Goal: Task Accomplishment & Management: Use online tool/utility

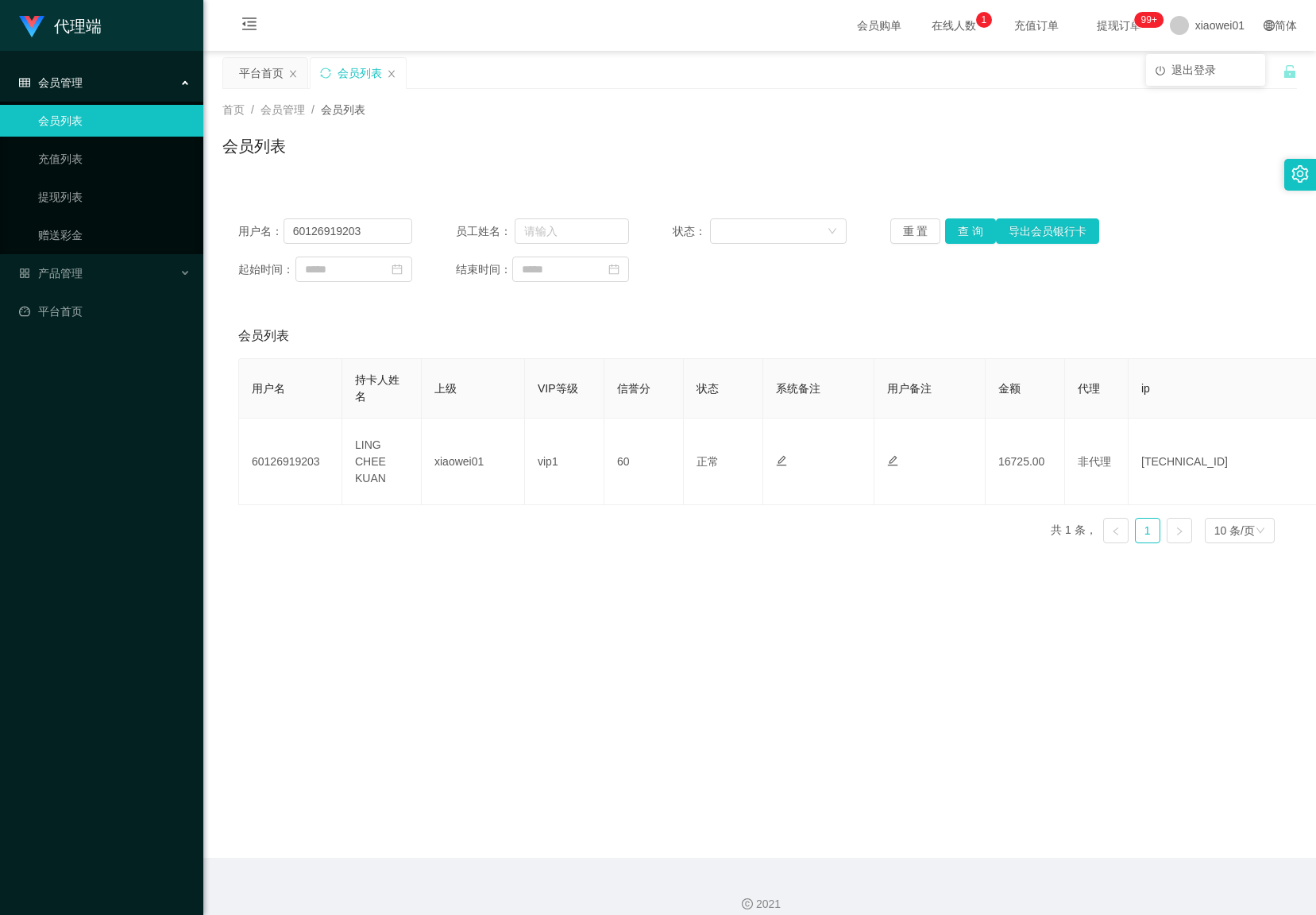
click at [1189, 63] on span "退出登录" at bounding box center [1193, 69] width 44 height 12
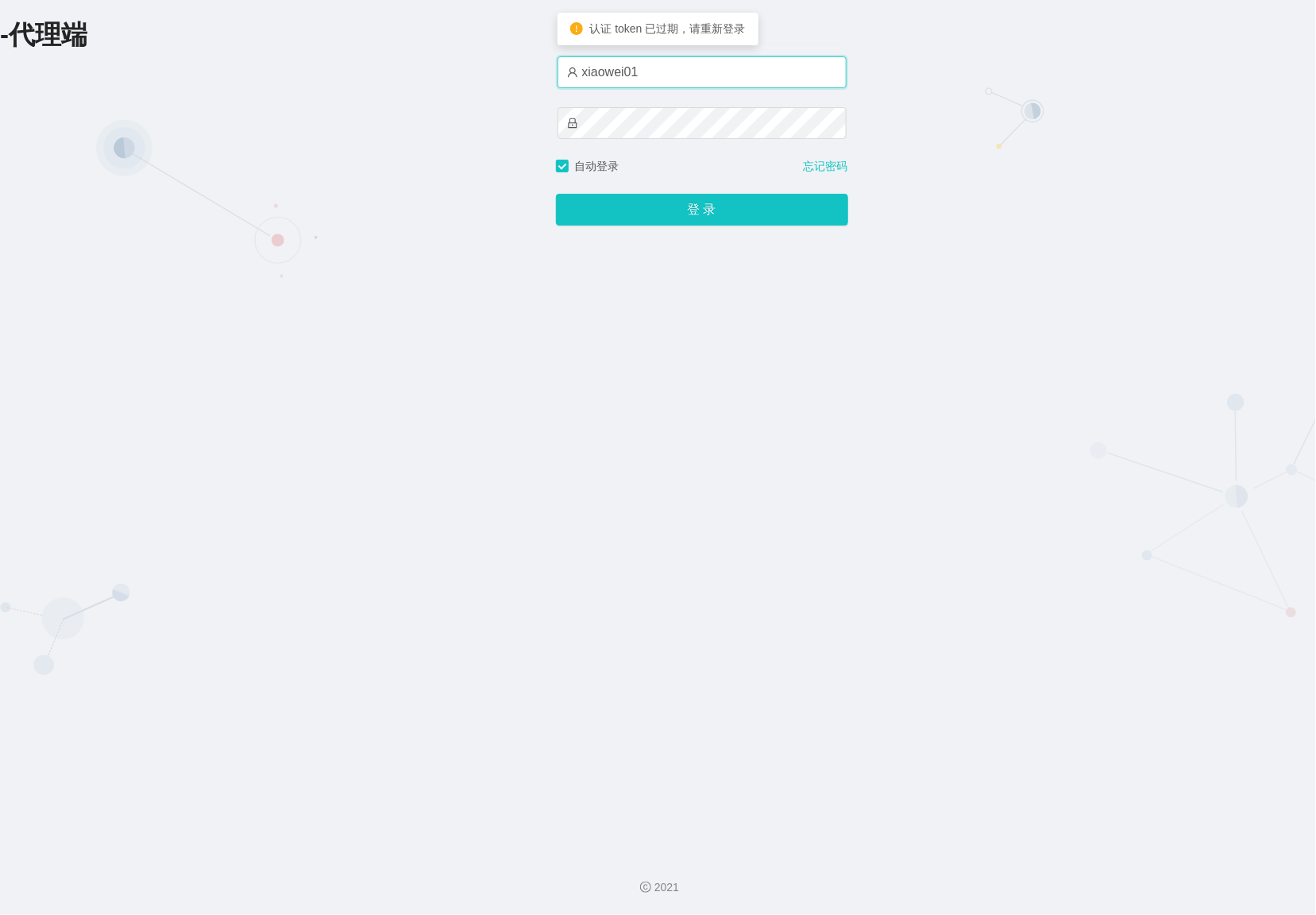
click at [691, 87] on input "xiaowei01" at bounding box center [702, 72] width 289 height 32
type input "azhong01"
click at [664, 213] on button "登 录" at bounding box center [702, 210] width 292 height 32
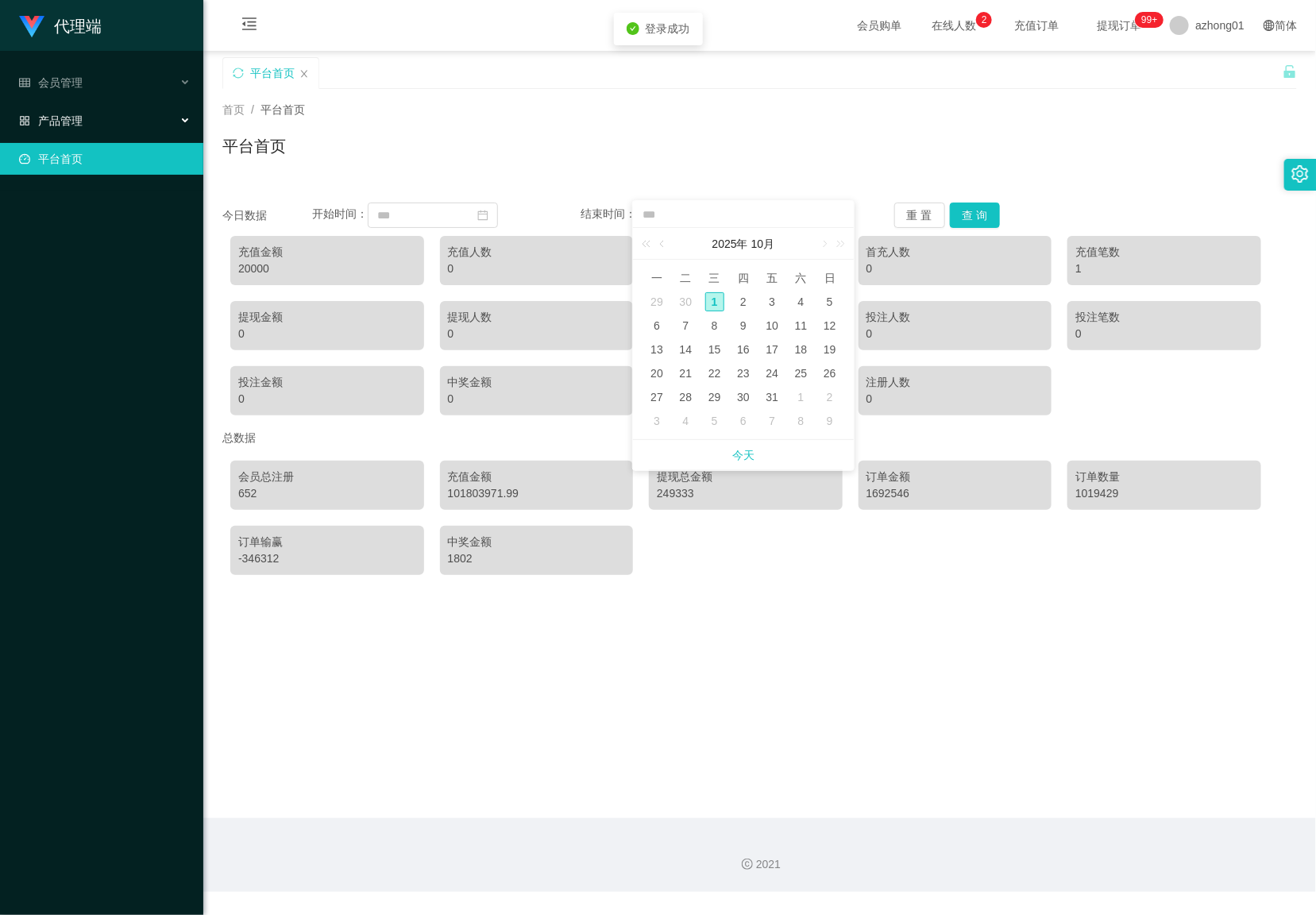
click at [74, 126] on span "产品管理" at bounding box center [50, 120] width 63 height 12
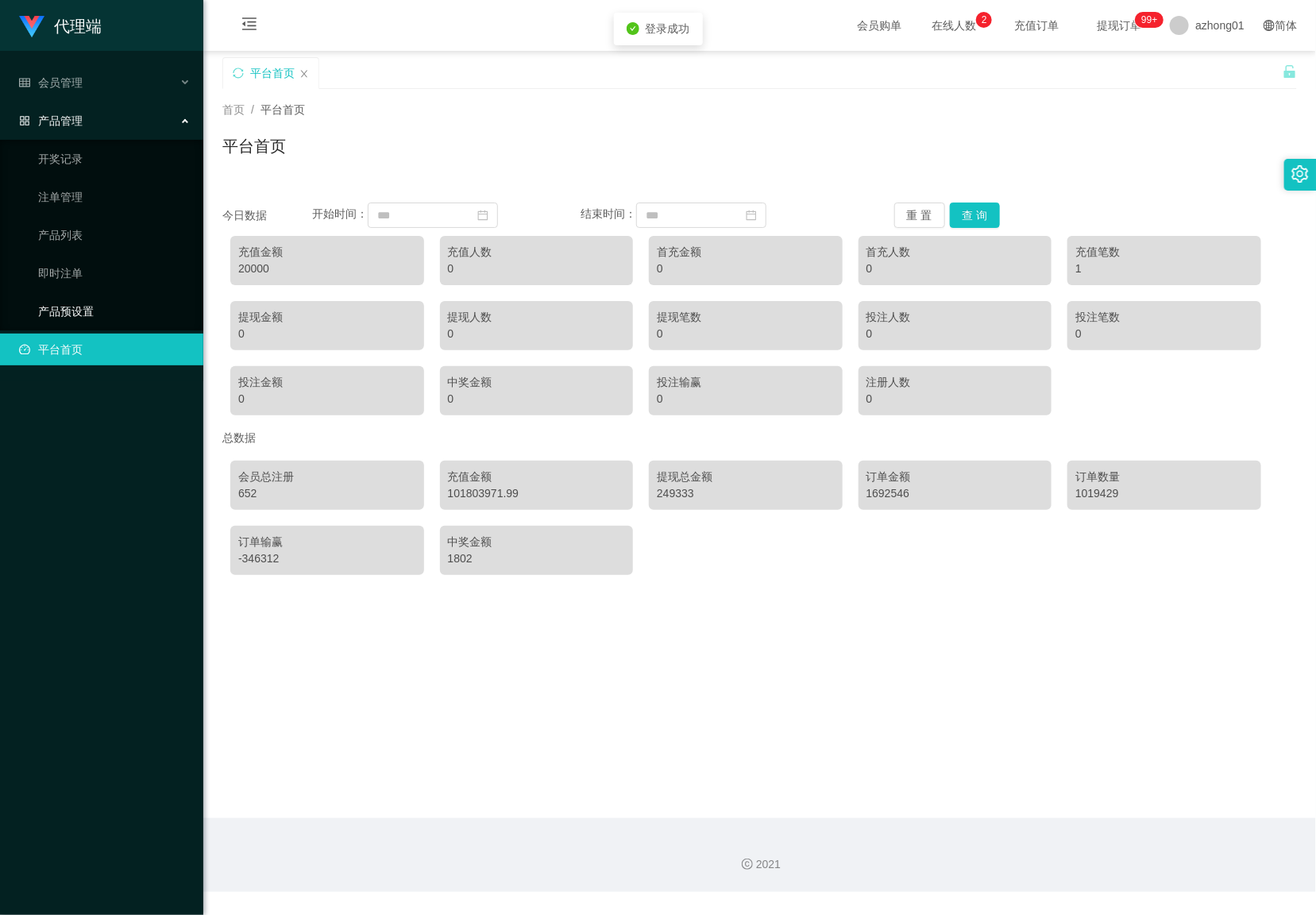
click at [64, 312] on link "产品预设置" at bounding box center [114, 311] width 152 height 32
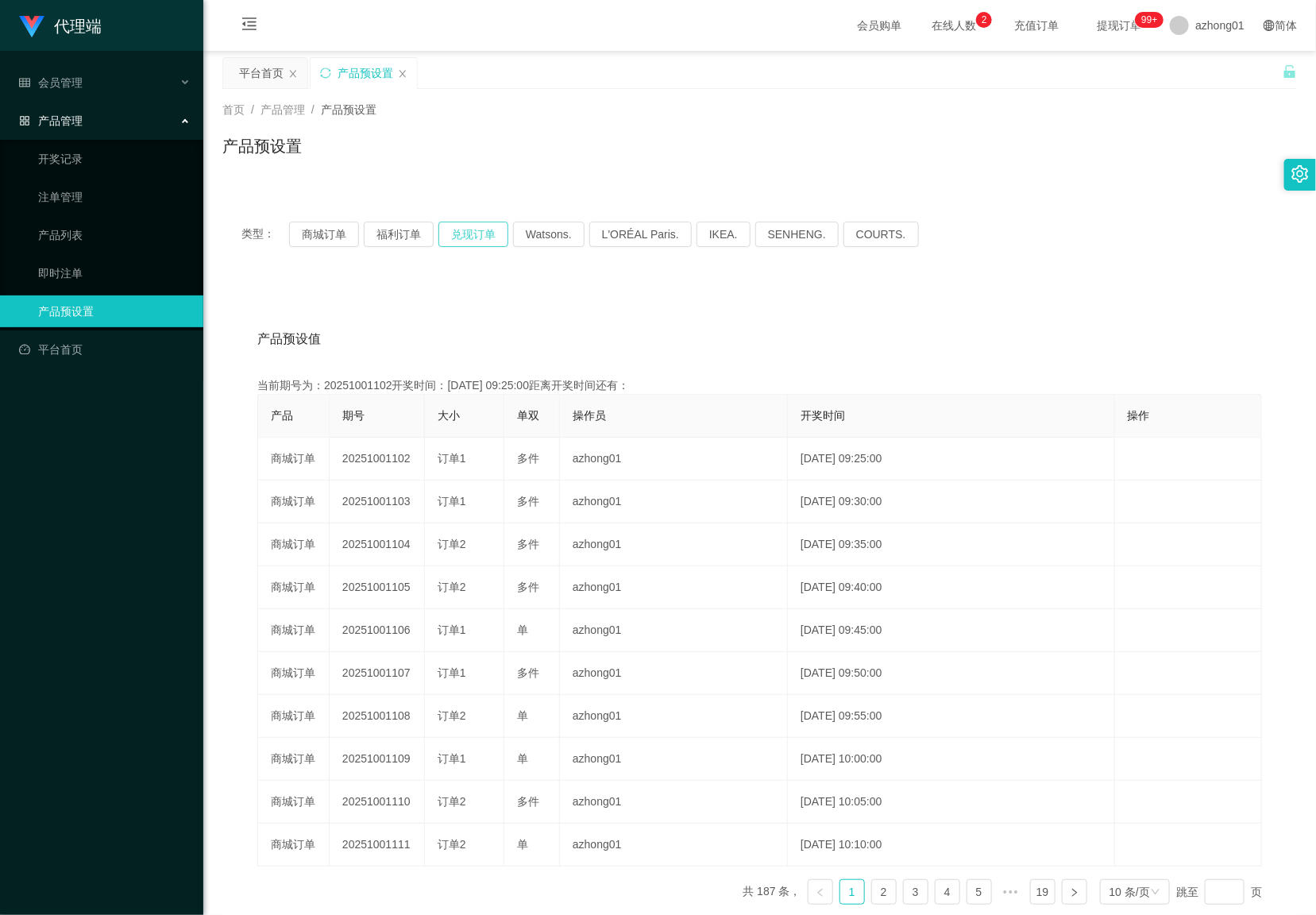
click at [461, 224] on button "兑现订单" at bounding box center [473, 234] width 70 height 26
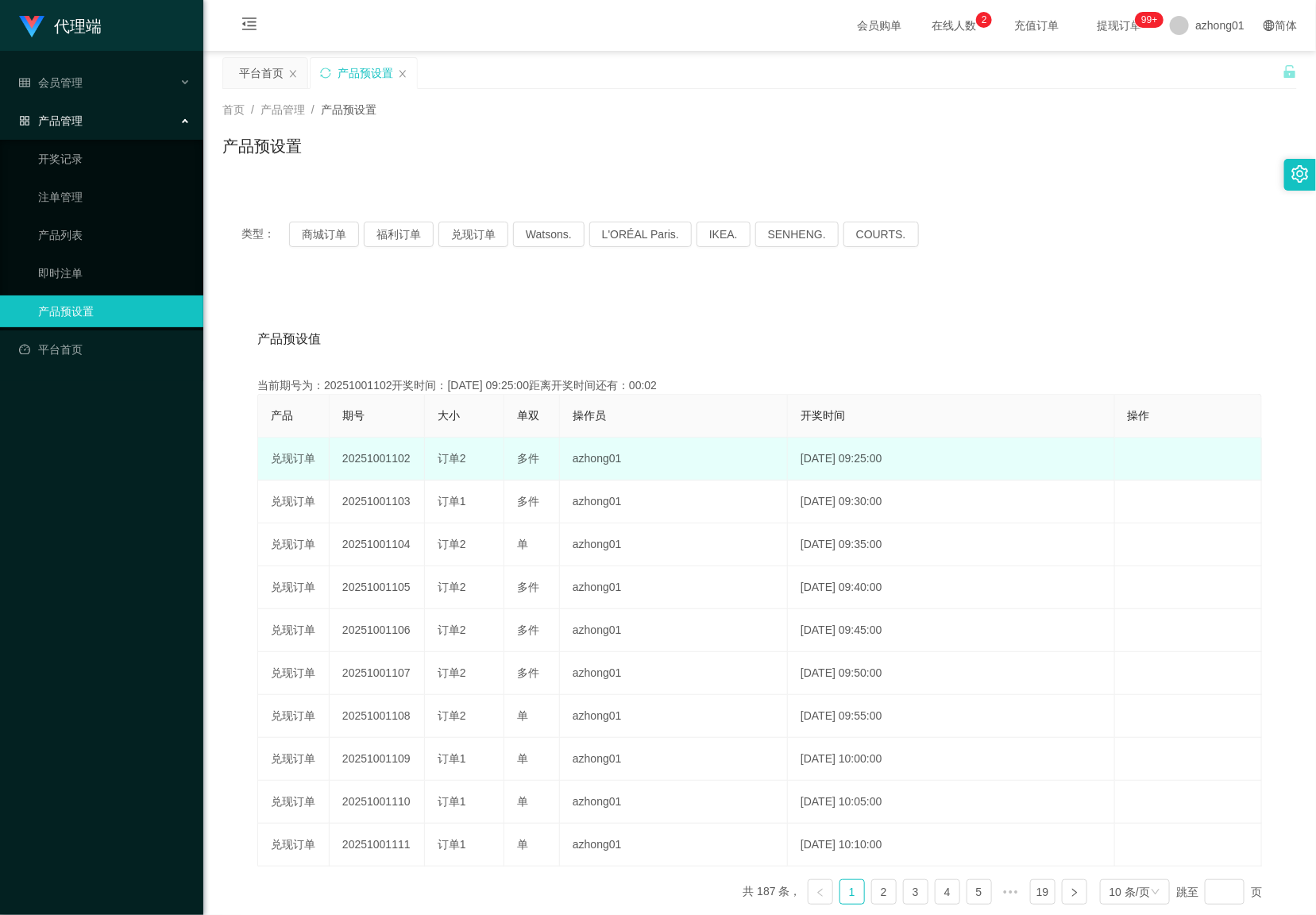
click at [381, 457] on td "20251001102" at bounding box center [378, 459] width 95 height 43
copy td "20251001102"
